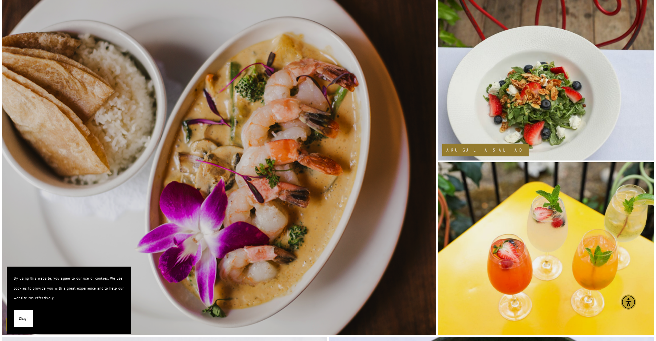
scroll to position [843, 0]
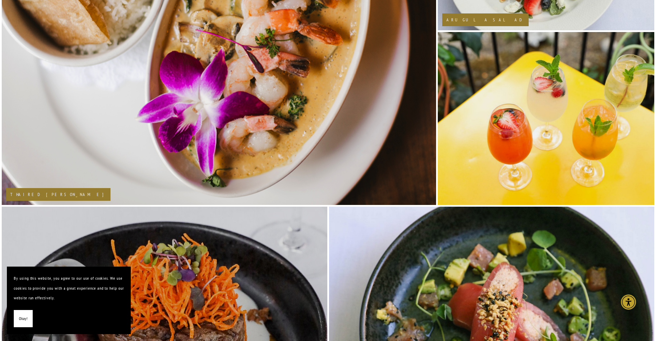
drag, startPoint x: 19, startPoint y: 322, endPoint x: 22, endPoint y: 316, distance: 6.3
click at [20, 296] on span "Okay!" at bounding box center [23, 318] width 9 height 10
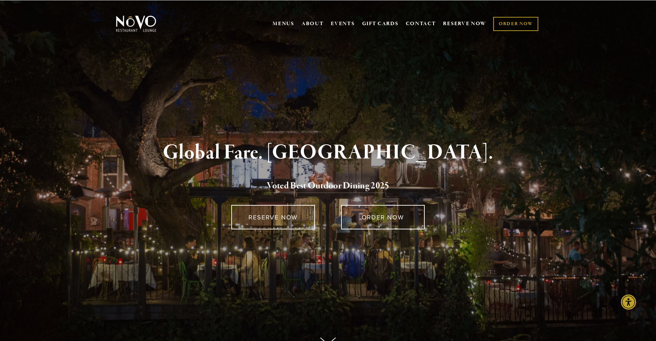
scroll to position [0, 0]
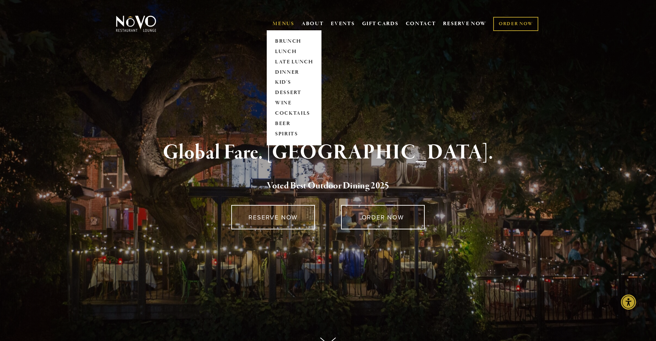
click at [276, 23] on link "MENUS" at bounding box center [283, 23] width 22 height 7
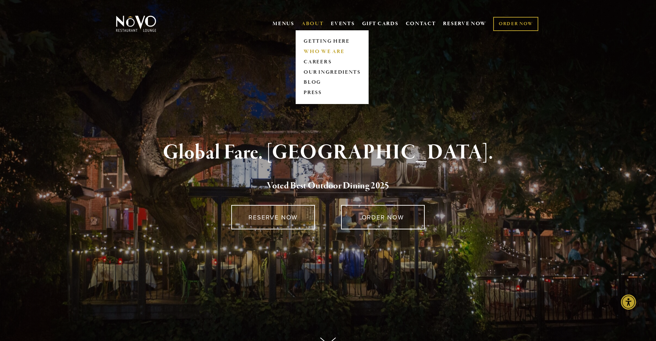
click at [323, 51] on link "WHO WE ARE" at bounding box center [331, 51] width 61 height 10
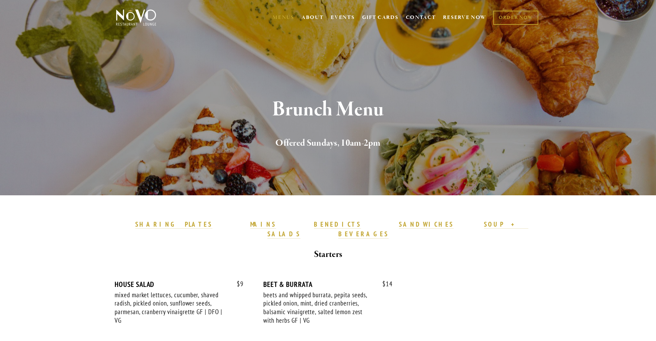
scroll to position [6, 0]
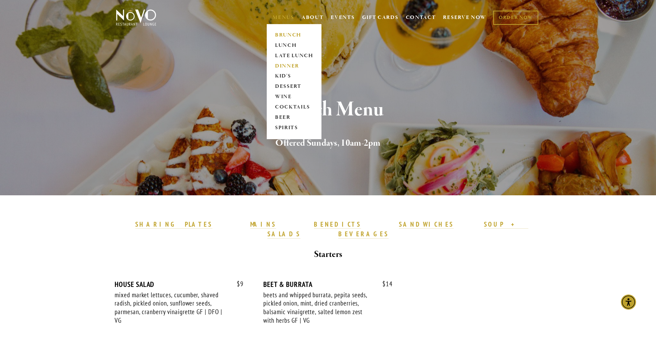
click at [288, 65] on link "DINNER" at bounding box center [293, 66] width 43 height 10
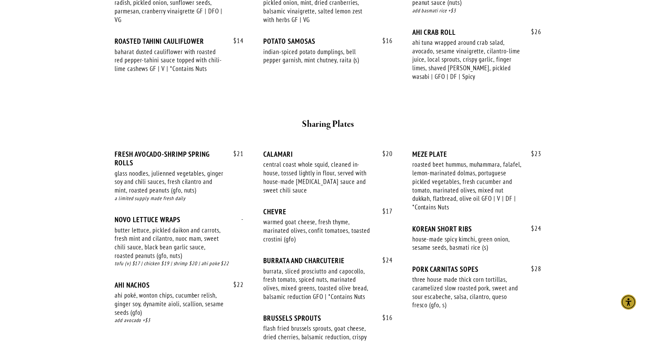
scroll to position [338, 0]
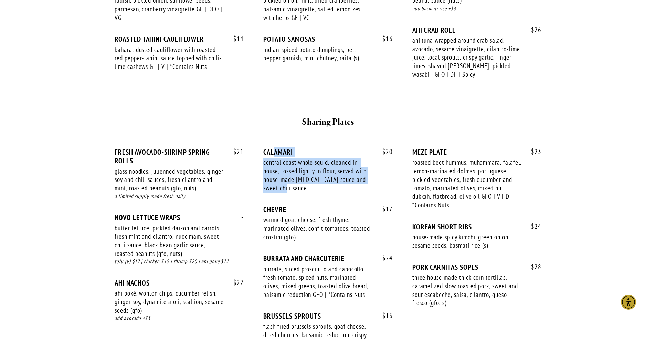
drag, startPoint x: 274, startPoint y: 146, endPoint x: 317, endPoint y: 189, distance: 60.1
click at [317, 187] on div "$ 20 CALAMARI central coast whole squid, cleaned in-house, tossed lightly in fl…" at bounding box center [327, 176] width 129 height 57
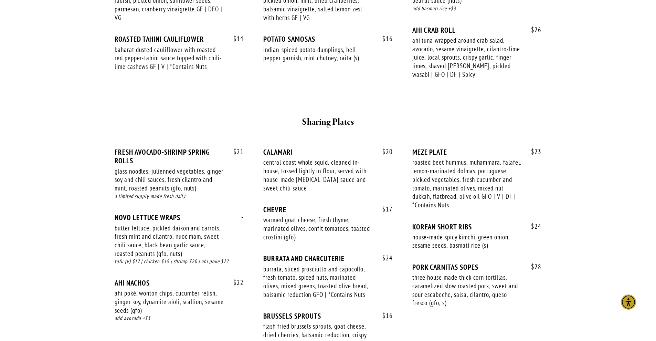
click at [312, 132] on div "Sharing Plates" at bounding box center [327, 122] width 413 height 26
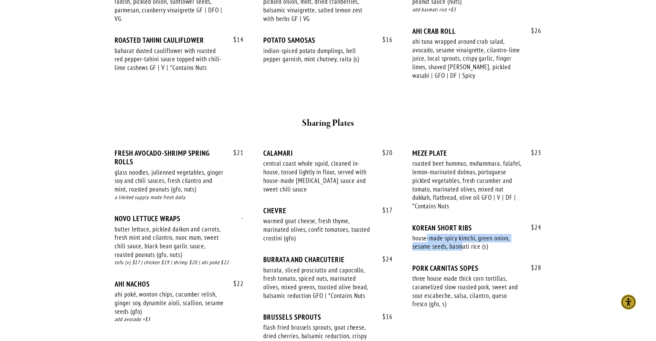
drag, startPoint x: 427, startPoint y: 232, endPoint x: 465, endPoint y: 240, distance: 39.7
click at [464, 239] on div "house-made spicy kimchi, green onion, sesame seeds, basmati rice (s)" at bounding box center [466, 242] width 109 height 17
click at [465, 240] on div "house-made spicy kimchi, green onion, sesame seeds, basmati rice (s)" at bounding box center [466, 242] width 109 height 17
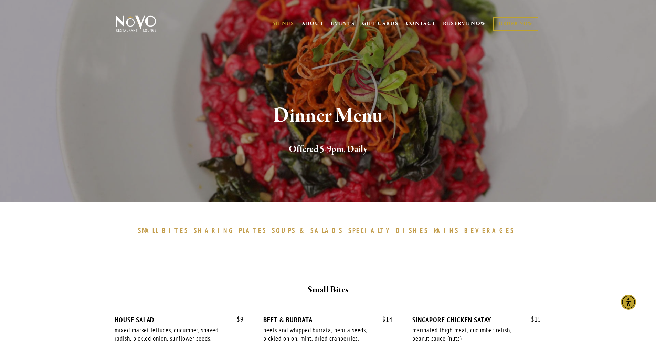
scroll to position [0, 0]
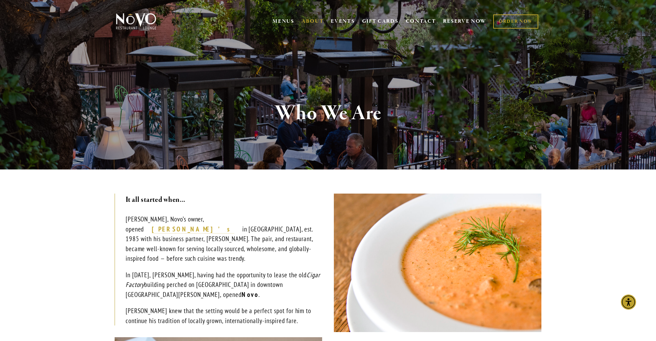
scroll to position [3, 0]
